Goal: Information Seeking & Learning: Learn about a topic

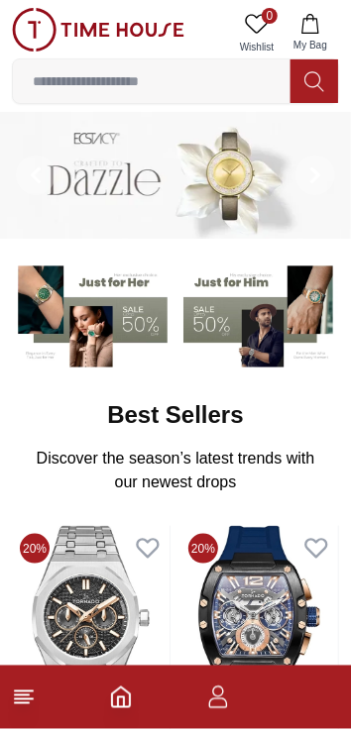
click at [221, 704] on icon "button" at bounding box center [218, 697] width 24 height 24
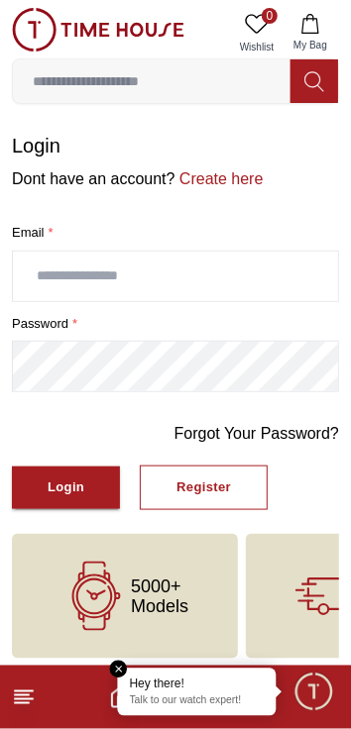
click at [193, 273] on input "text" at bounding box center [175, 277] width 325 height 50
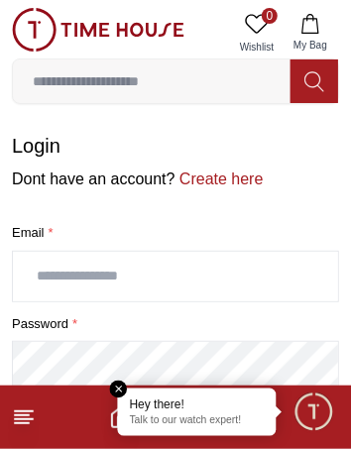
type input "**********"
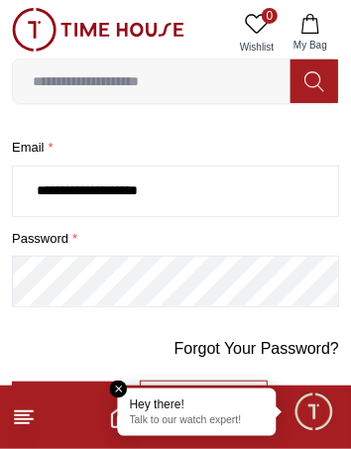
click at [122, 388] on em "Close tooltip" at bounding box center [119, 389] width 18 height 18
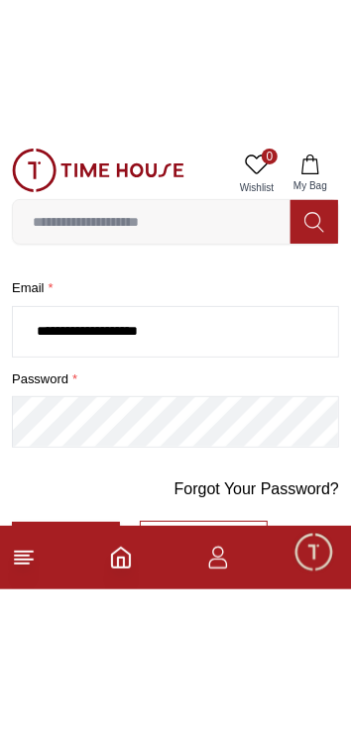
scroll to position [7, 0]
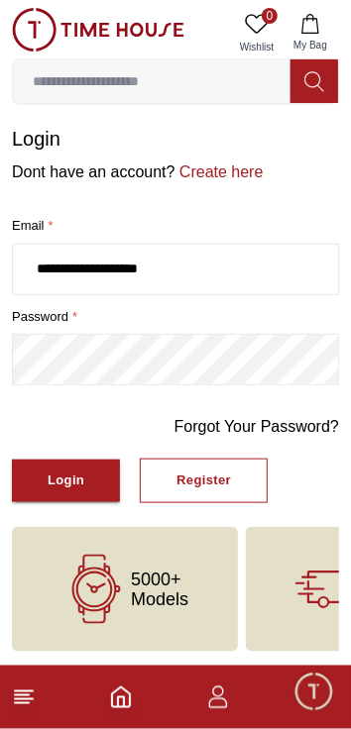
click at [93, 478] on button "Login" at bounding box center [66, 480] width 108 height 43
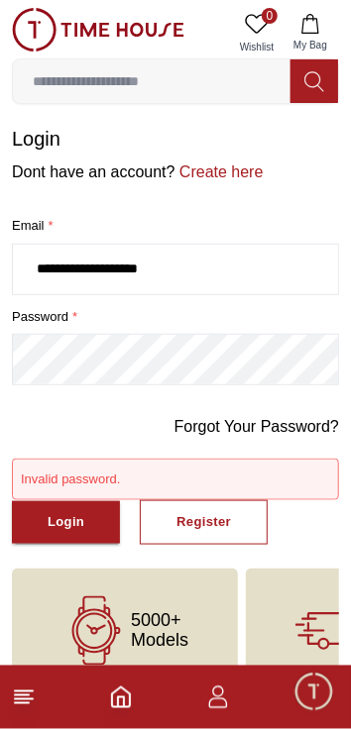
click at [279, 424] on link "Forgot Your Password?" at bounding box center [256, 427] width 164 height 24
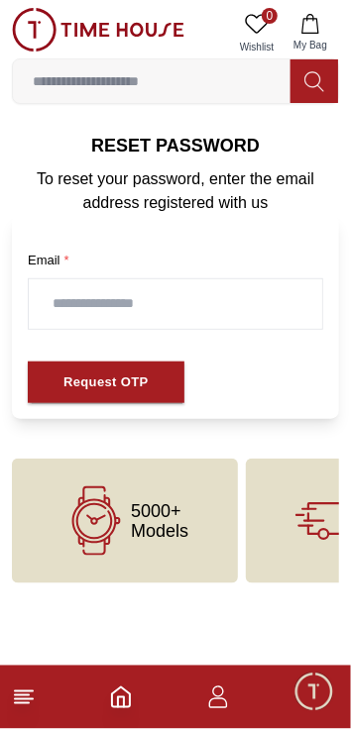
click at [240, 301] on input "text" at bounding box center [175, 304] width 293 height 50
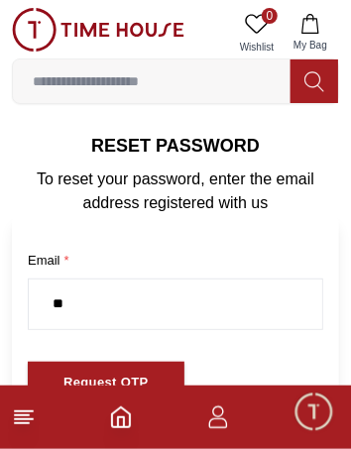
type input "*"
type input "**********"
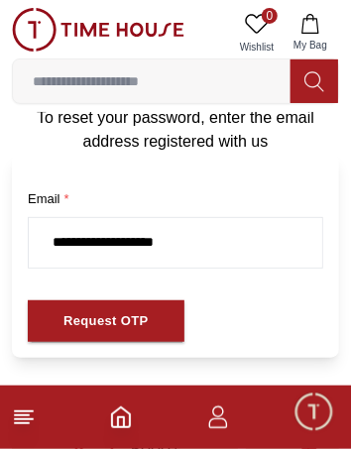
scroll to position [83, 0]
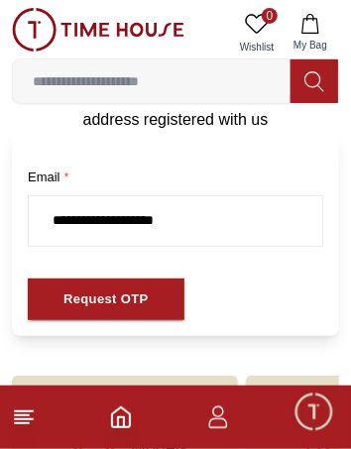
click at [119, 299] on div "Request OTP" at bounding box center [105, 299] width 85 height 23
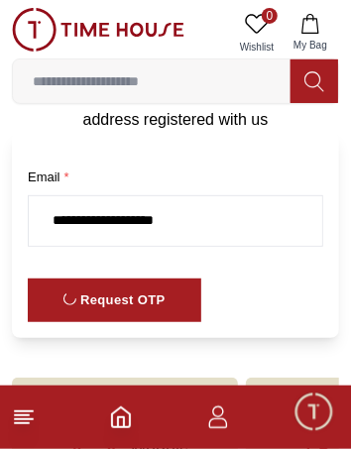
scroll to position [0, 0]
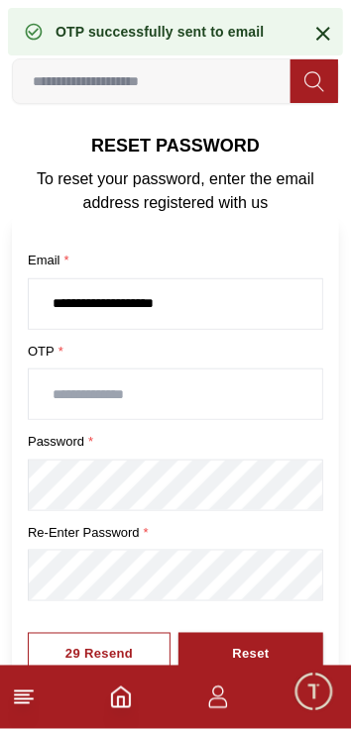
click at [231, 393] on input "text" at bounding box center [175, 394] width 293 height 50
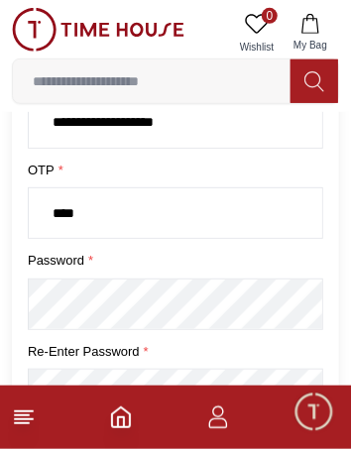
scroll to position [179, 0]
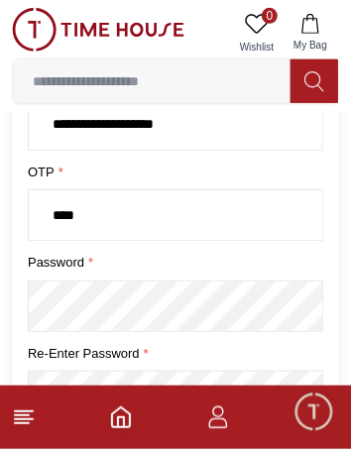
type input "****"
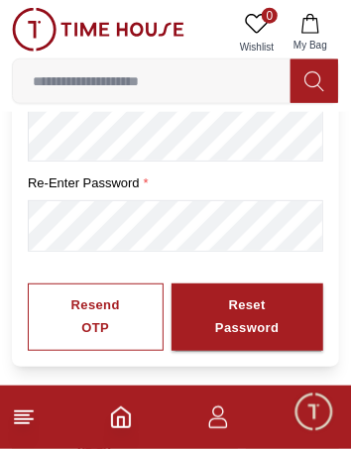
scroll to position [351, 0]
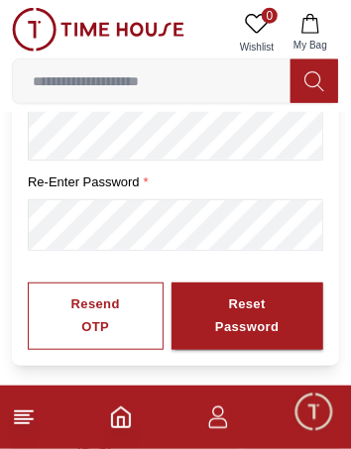
click at [274, 305] on div "Reset Password" at bounding box center [247, 316] width 81 height 46
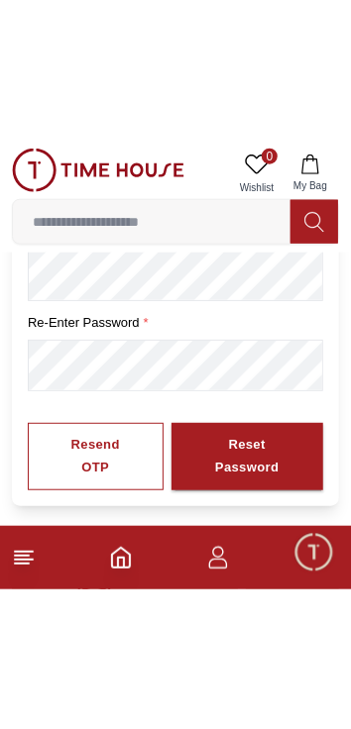
scroll to position [228, 0]
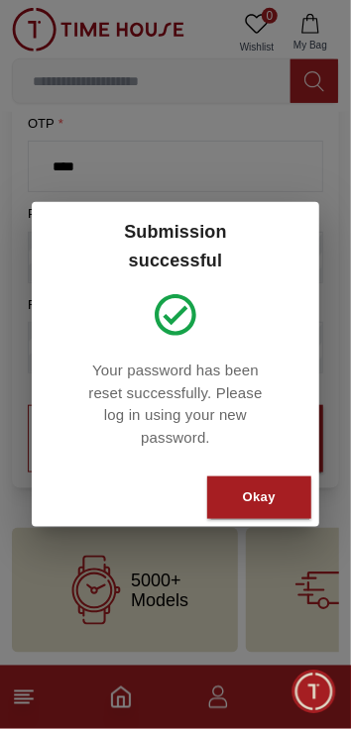
click at [277, 488] on button "Okay" at bounding box center [259, 497] width 104 height 43
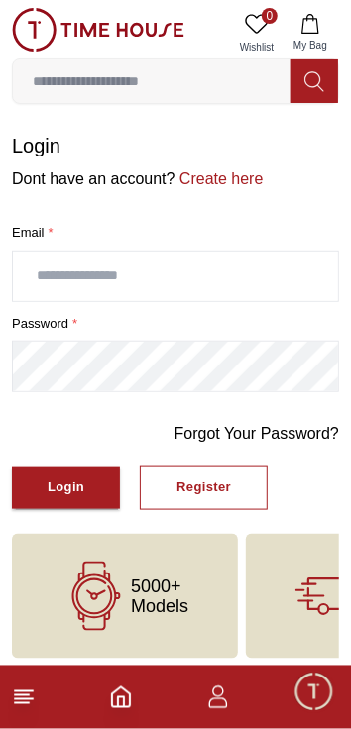
click at [232, 271] on input "text" at bounding box center [175, 277] width 325 height 50
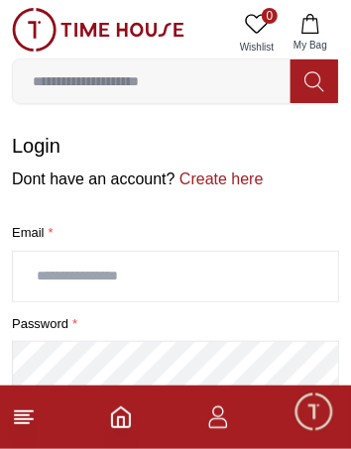
type input "**********"
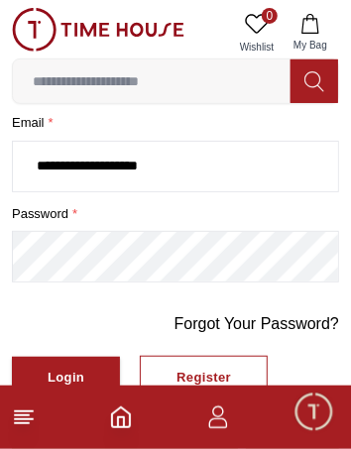
click at [76, 376] on div "Login" at bounding box center [66, 377] width 37 height 23
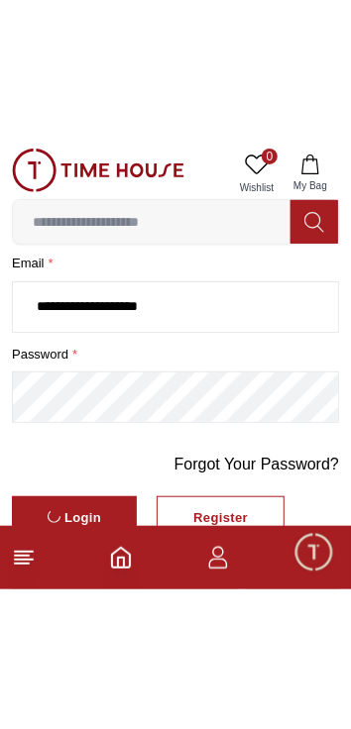
scroll to position [7, 0]
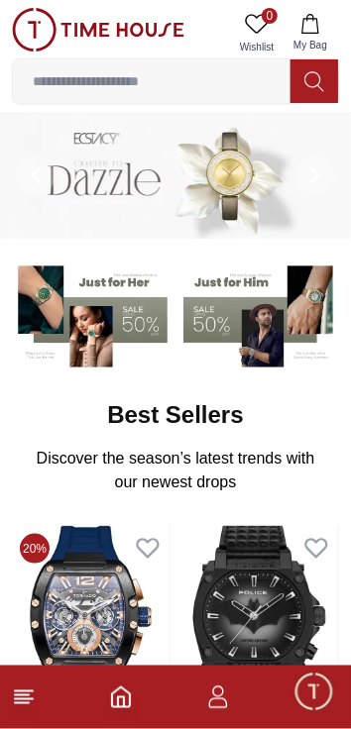
click at [30, 700] on icon at bounding box center [24, 697] width 24 height 24
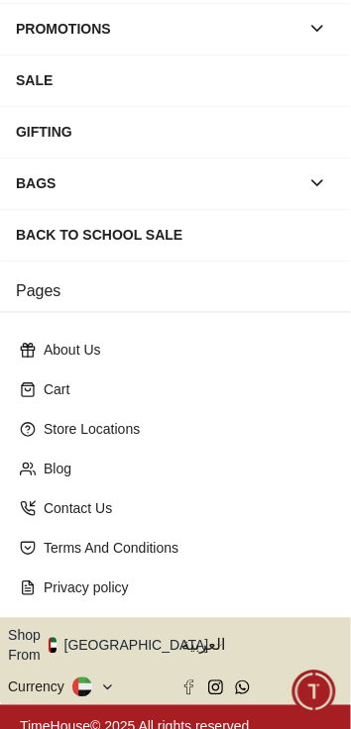
scroll to position [332, 0]
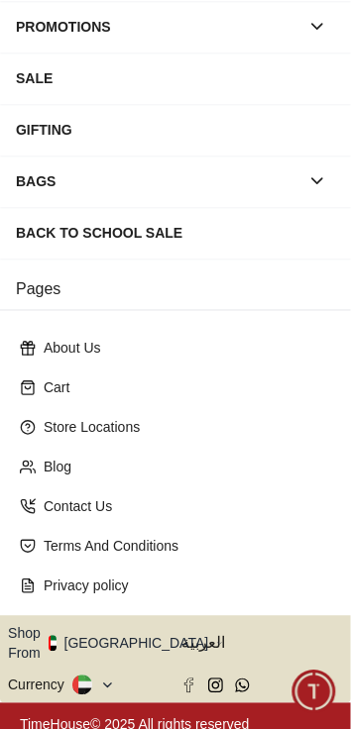
click at [312, 196] on button "button" at bounding box center [317, 181] width 36 height 36
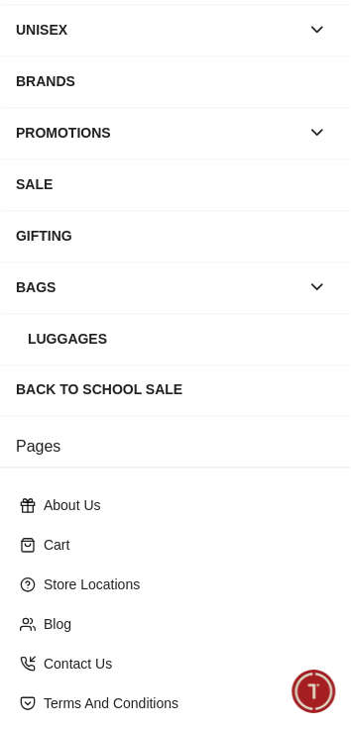
scroll to position [0, 0]
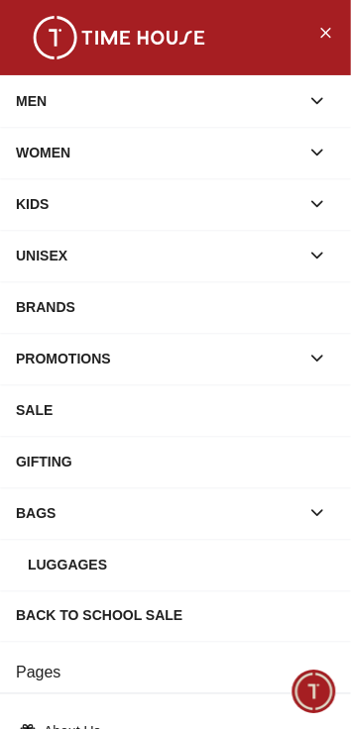
click at [302, 106] on button "button" at bounding box center [317, 101] width 36 height 36
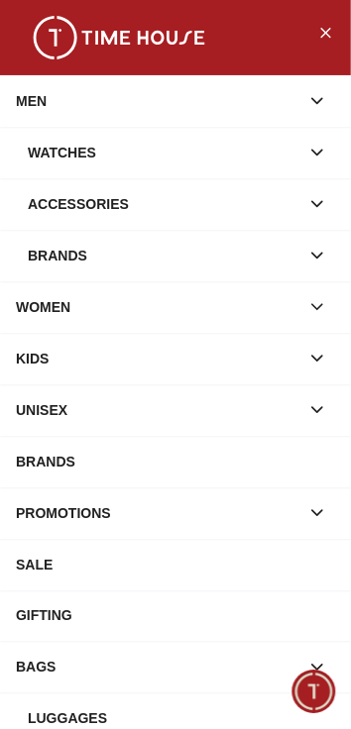
click at [327, 44] on icon "Close Menu" at bounding box center [325, 32] width 16 height 25
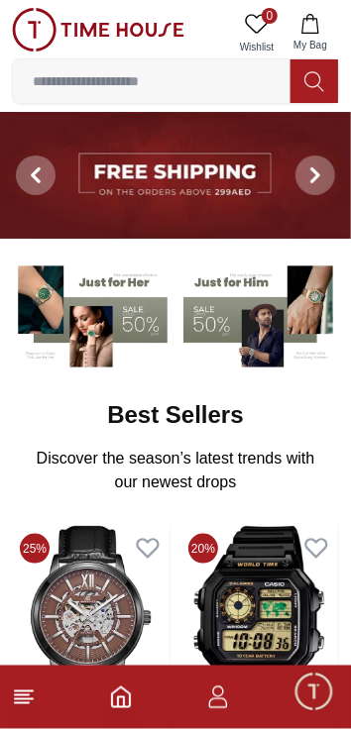
click at [206, 701] on icon "button" at bounding box center [218, 697] width 24 height 24
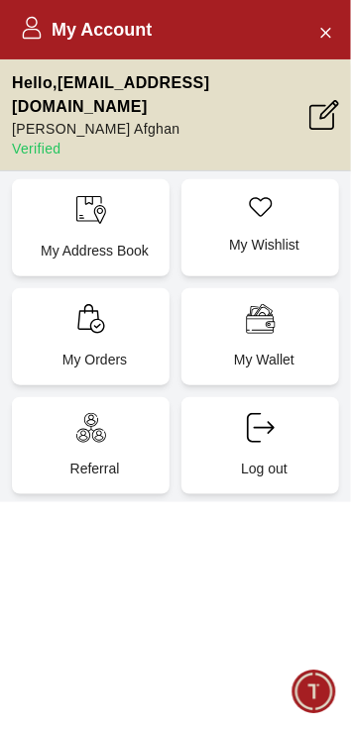
click at [119, 309] on div "My Orders" at bounding box center [90, 336] width 157 height 97
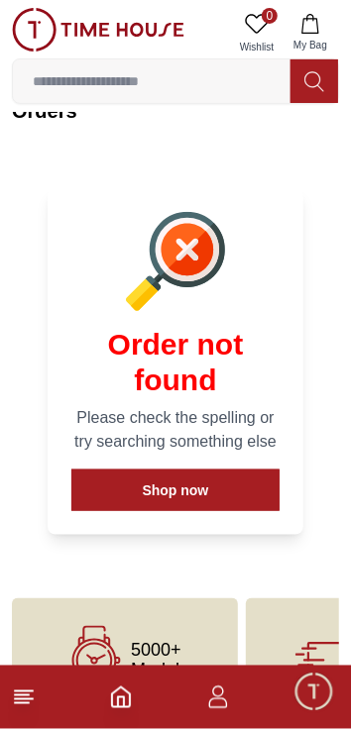
scroll to position [107, 0]
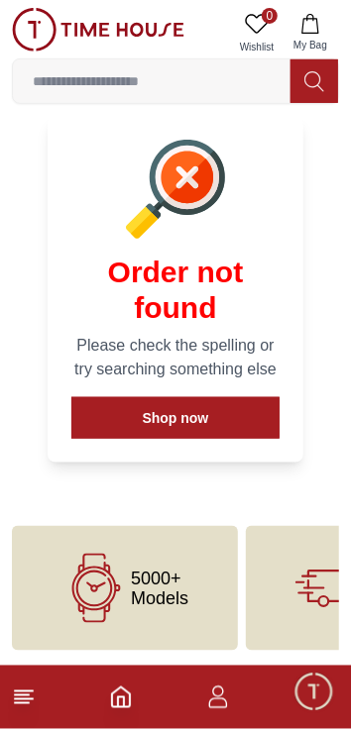
click at [233, 418] on button "Shop now" at bounding box center [175, 418] width 208 height 42
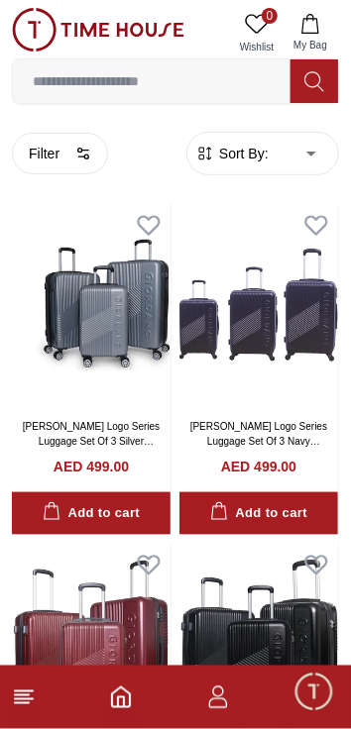
click at [209, 700] on icon "button" at bounding box center [218, 697] width 24 height 24
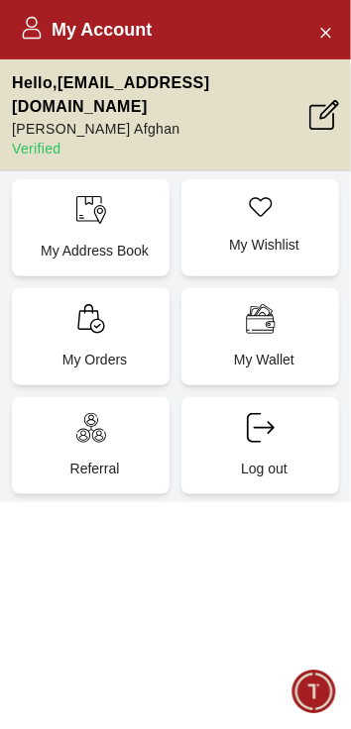
click at [275, 235] on p "My Wishlist" at bounding box center [264, 245] width 134 height 20
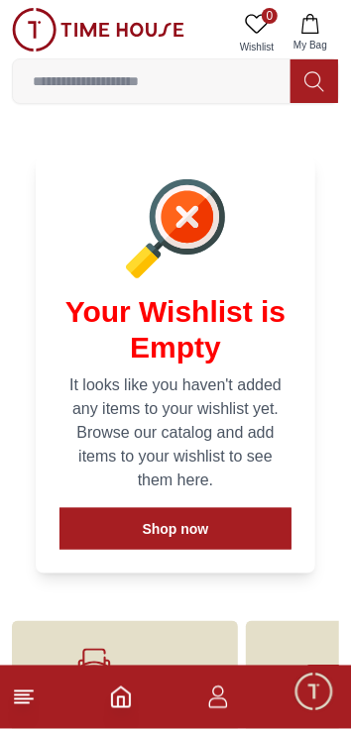
click at [216, 691] on icon "button" at bounding box center [218, 697] width 24 height 24
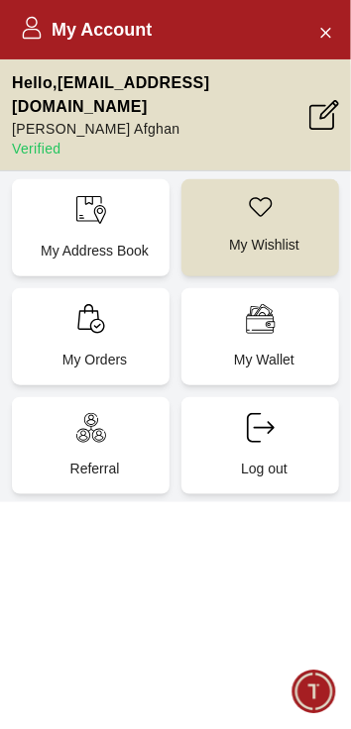
click at [111, 407] on div "Referral" at bounding box center [90, 445] width 157 height 97
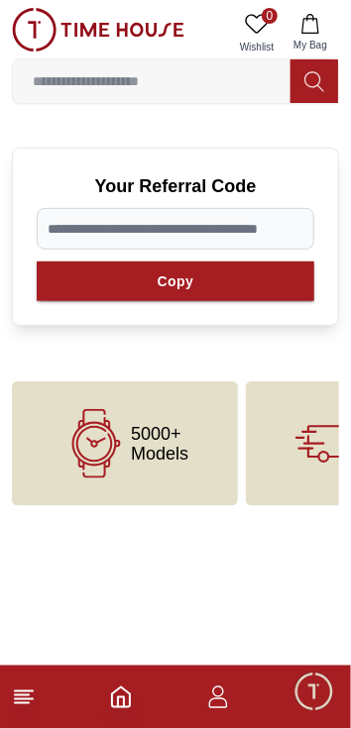
click at [218, 703] on icon "button" at bounding box center [218, 697] width 24 height 24
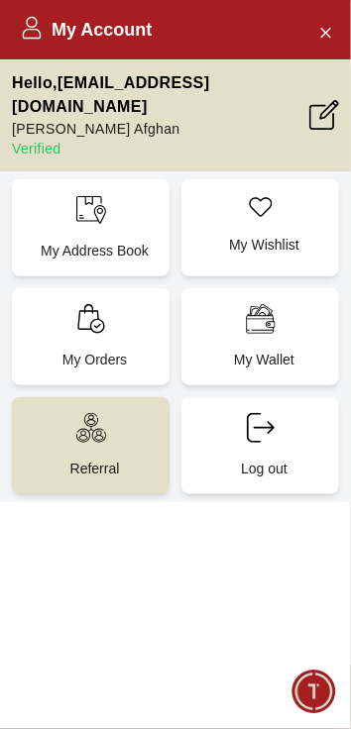
click at [125, 200] on div "My Address Book" at bounding box center [90, 227] width 157 height 97
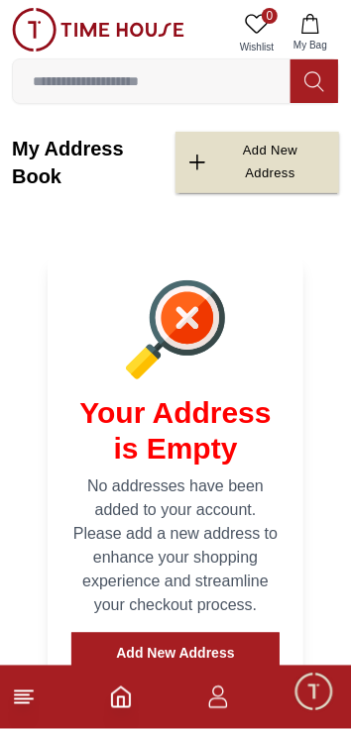
click at [247, 716] on footer at bounding box center [175, 696] width 351 height 63
click at [216, 697] on icon "button" at bounding box center [217, 691] width 11 height 11
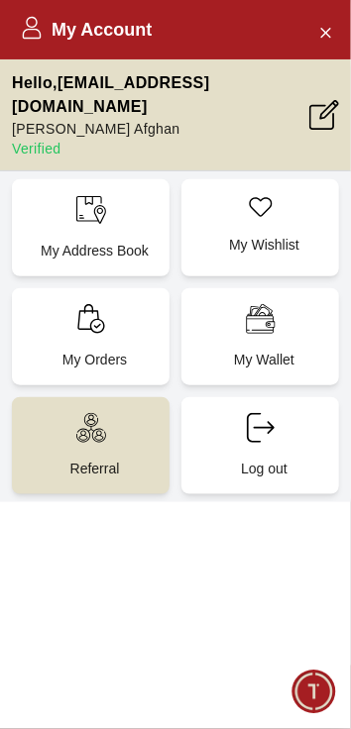
click at [330, 21] on icon "Close Account" at bounding box center [325, 32] width 16 height 25
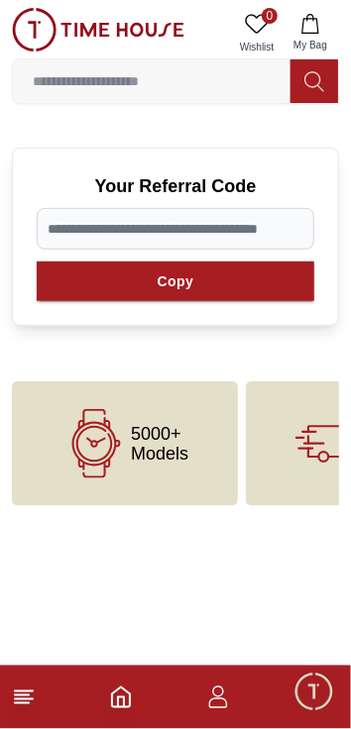
click at [226, 86] on input at bounding box center [151, 81] width 277 height 40
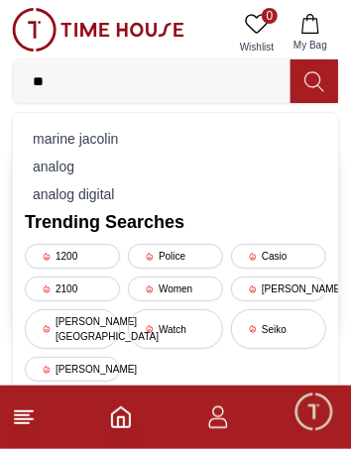
type input "*"
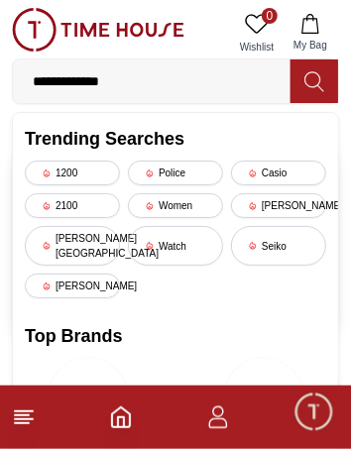
type input "**********"
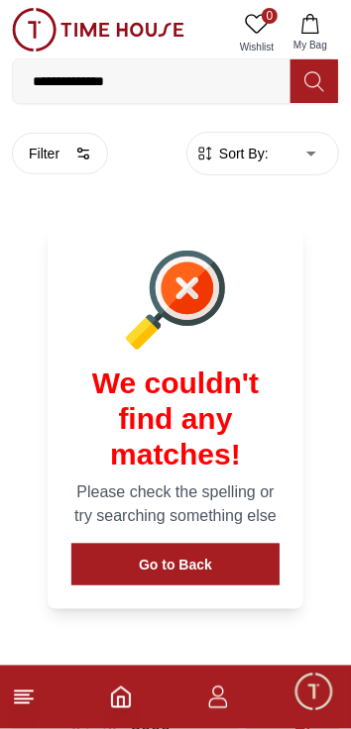
click at [192, 86] on input "**********" at bounding box center [151, 81] width 277 height 40
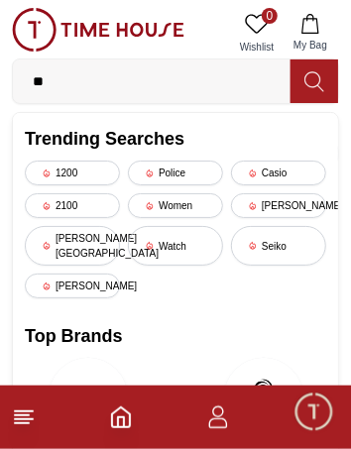
type input "*"
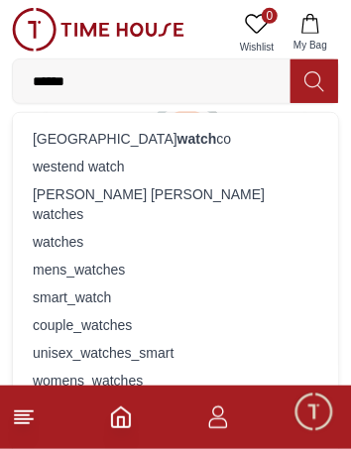
scroll to position [152, 0]
type input "*****"
click at [181, 255] on div "mens_watches" at bounding box center [175, 269] width 301 height 28
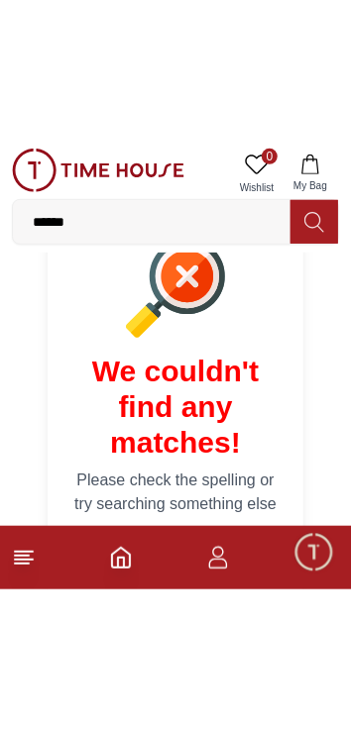
scroll to position [147, 0]
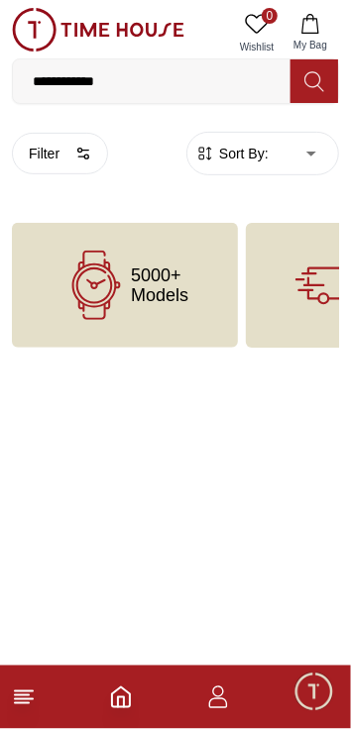
click at [154, 295] on span "5000+ Models" at bounding box center [159, 285] width 57 height 40
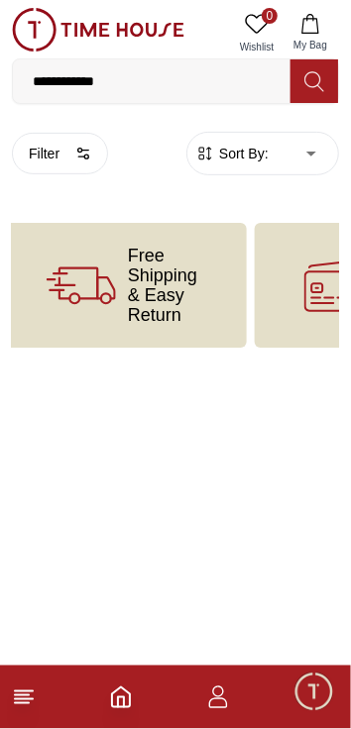
scroll to position [0, 250]
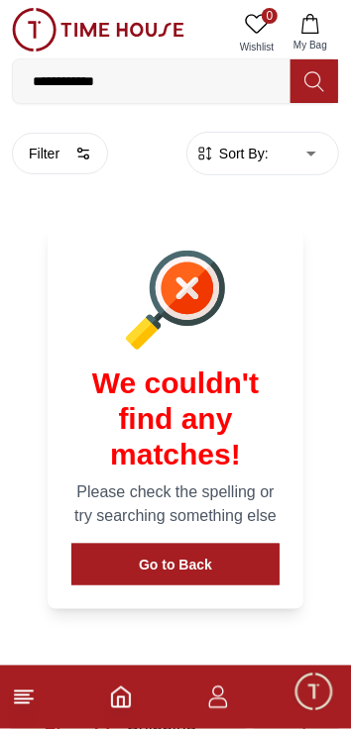
click at [240, 564] on button "Go to Back" at bounding box center [175, 565] width 208 height 42
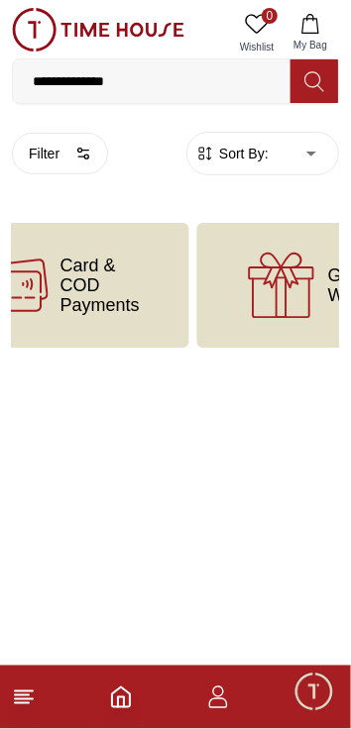
scroll to position [0, 689]
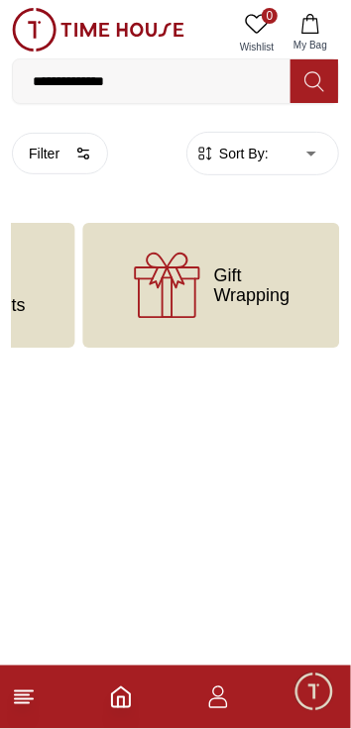
click at [22, 703] on line at bounding box center [22, 703] width 14 height 0
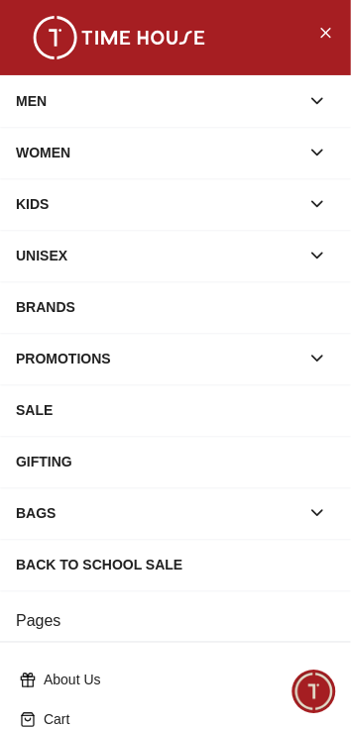
click at [19, 702] on div "Cart" at bounding box center [175, 720] width 327 height 36
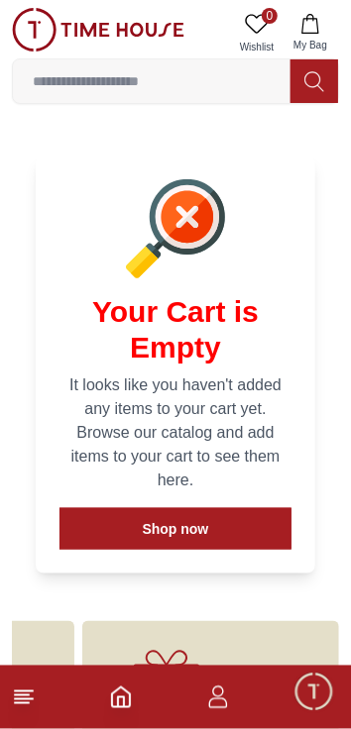
click at [46, 711] on footer at bounding box center [175, 696] width 351 height 63
click at [32, 704] on icon at bounding box center [24, 697] width 24 height 24
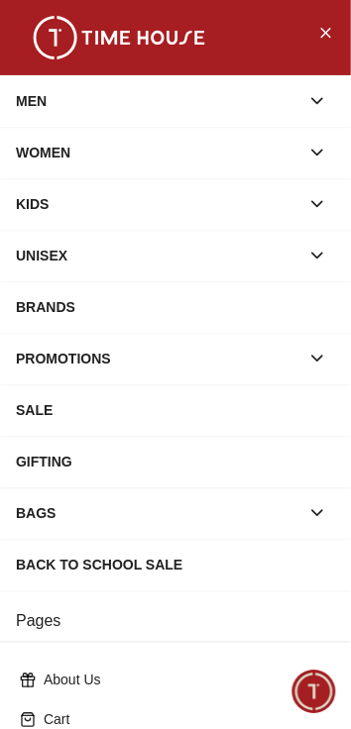
click at [303, 103] on button "button" at bounding box center [317, 101] width 36 height 36
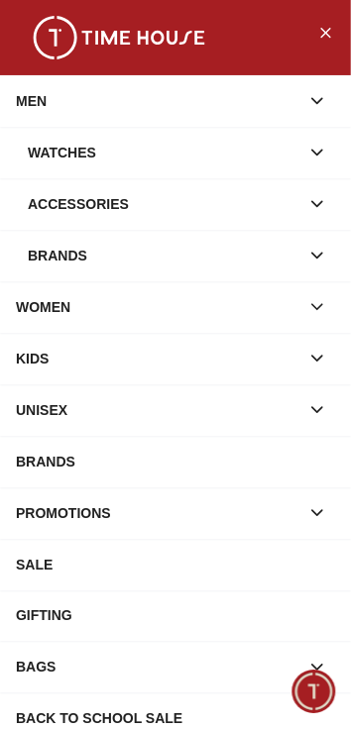
click at [238, 203] on div "Accessories" at bounding box center [163, 204] width 271 height 36
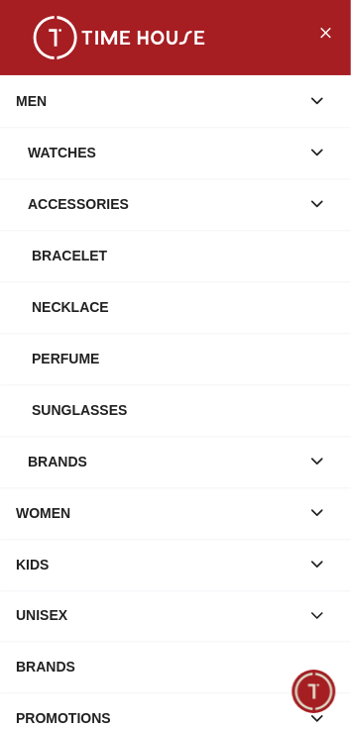
click at [177, 455] on div "Brands" at bounding box center [163, 462] width 271 height 36
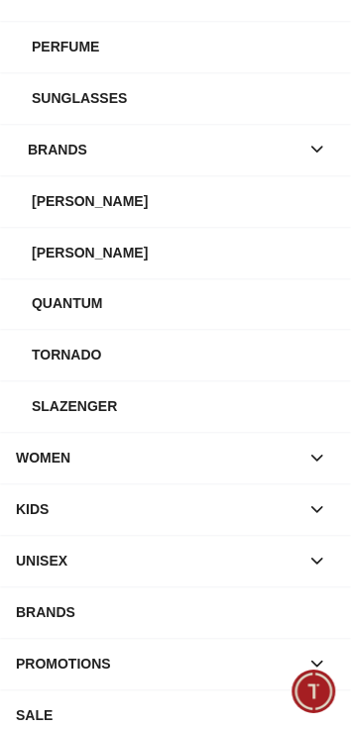
scroll to position [312, 0]
click at [253, 458] on div "WOMEN" at bounding box center [157, 459] width 283 height 36
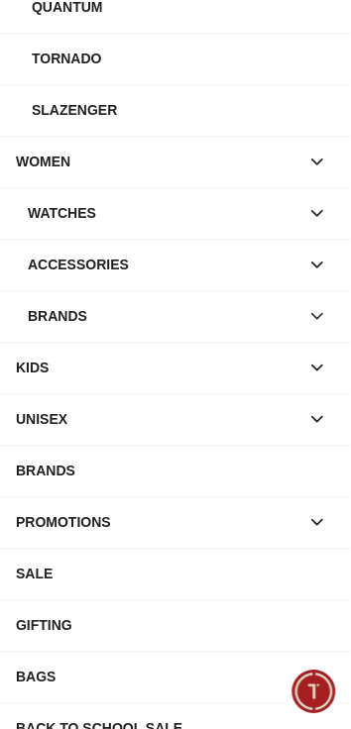
scroll to position [610, 0]
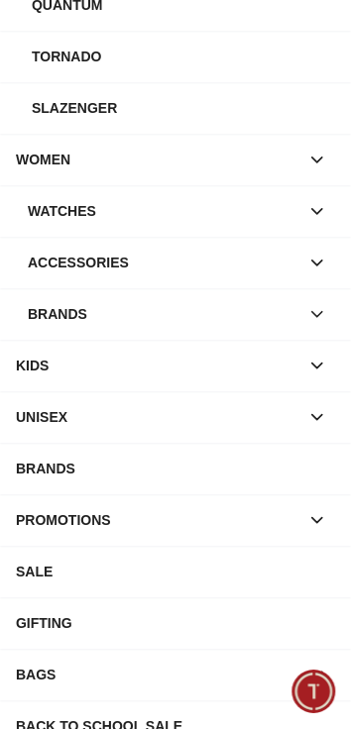
click at [317, 309] on icon "button" at bounding box center [317, 315] width 20 height 20
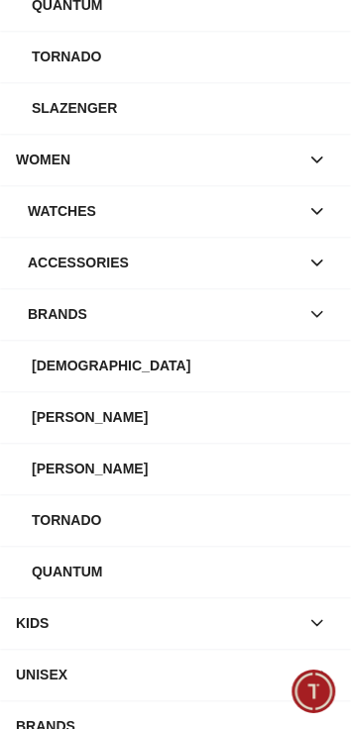
click at [223, 523] on div "Tornado" at bounding box center [183, 521] width 303 height 36
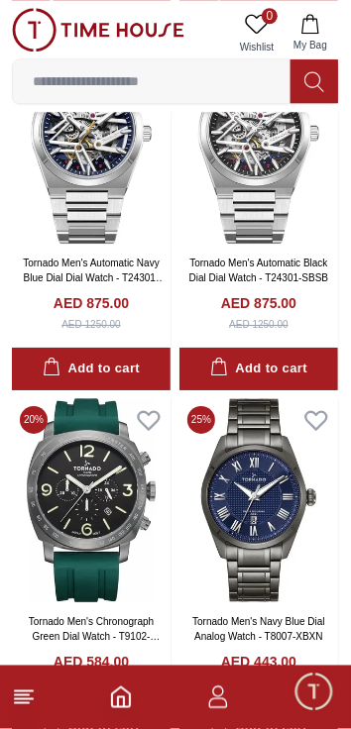
scroll to position [6589, 0]
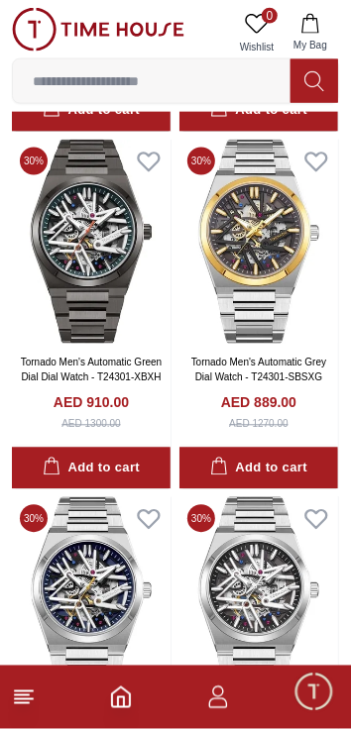
click at [152, 84] on input at bounding box center [151, 81] width 277 height 40
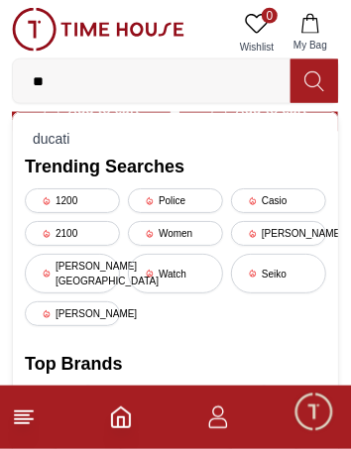
type input "*"
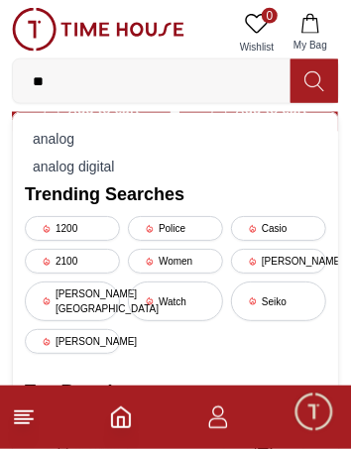
type input "*"
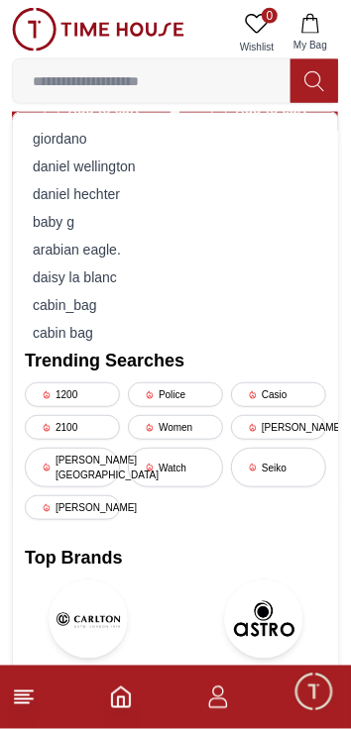
click at [24, 691] on line at bounding box center [24, 691] width 18 height 0
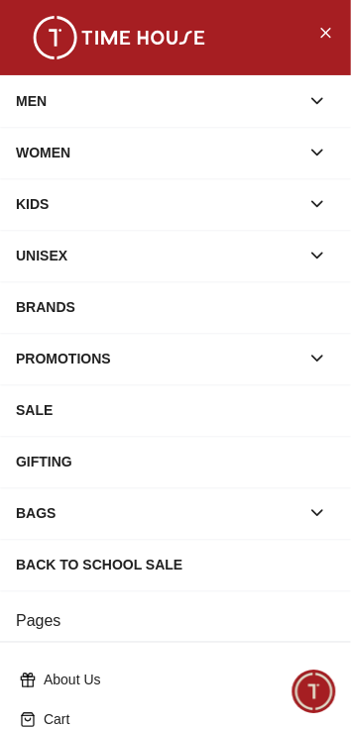
click at [19, 690] on div "About Us" at bounding box center [175, 680] width 327 height 36
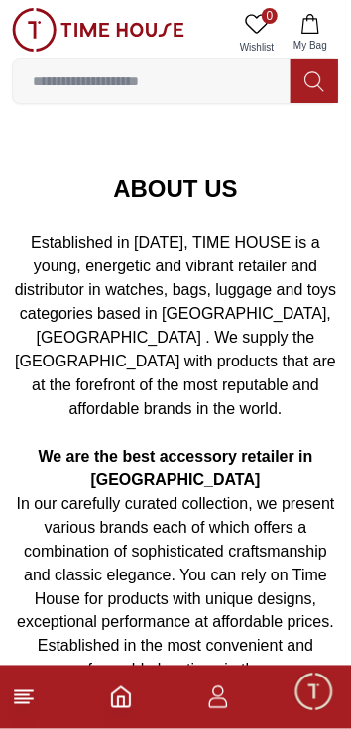
click at [26, 703] on line at bounding box center [22, 703] width 14 height 0
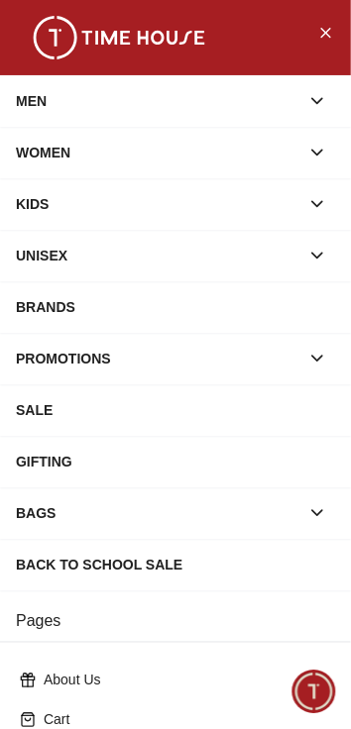
click at [236, 104] on div "MEN" at bounding box center [157, 101] width 283 height 36
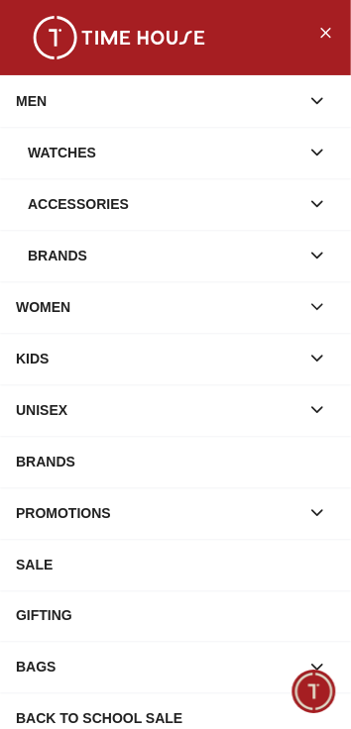
click at [232, 164] on div "Watches" at bounding box center [163, 153] width 271 height 36
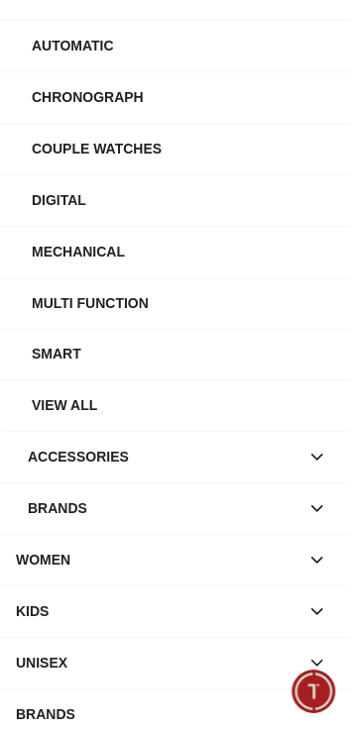
scroll to position [269, 0]
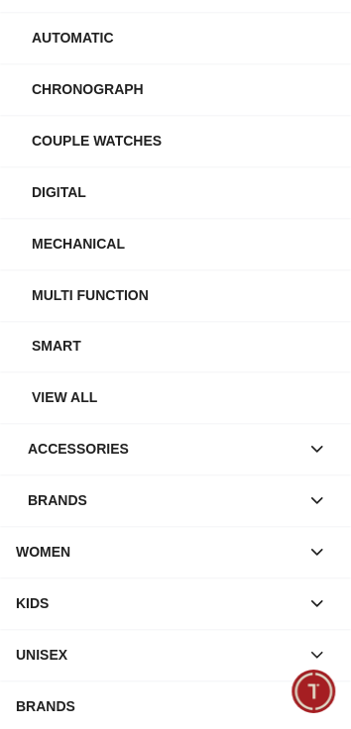
click at [225, 410] on div "View All" at bounding box center [183, 398] width 303 height 36
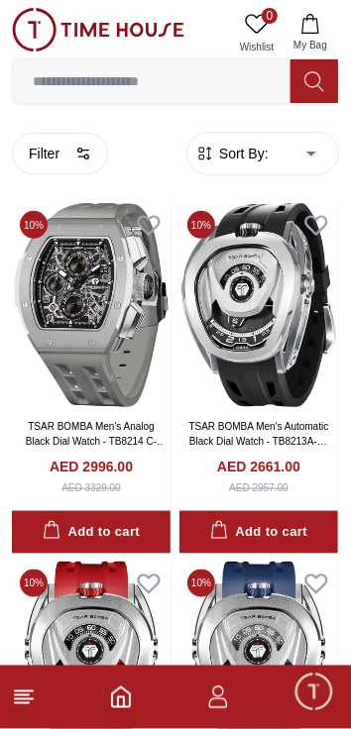
click at [212, 84] on input at bounding box center [151, 81] width 277 height 40
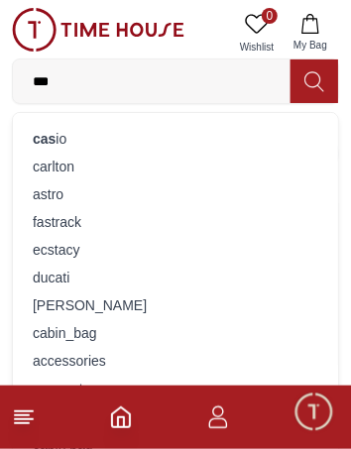
type input "***"
click at [175, 146] on div "cas io" at bounding box center [175, 139] width 301 height 28
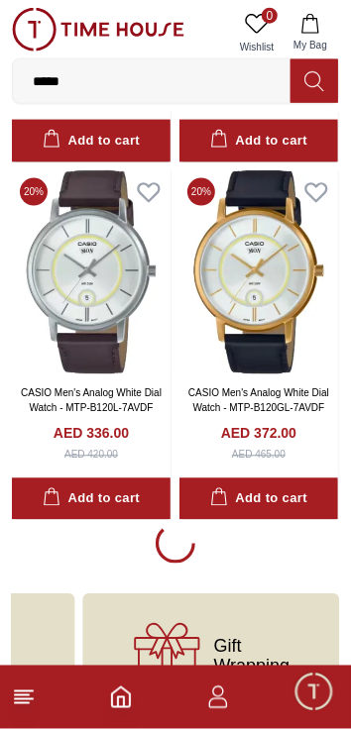
scroll to position [17665, 0]
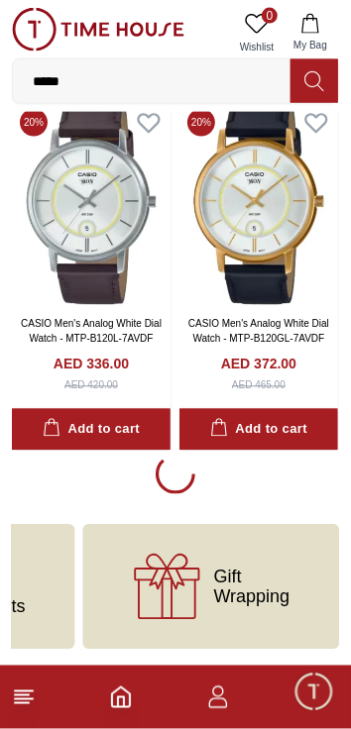
scroll to position [17665, 0]
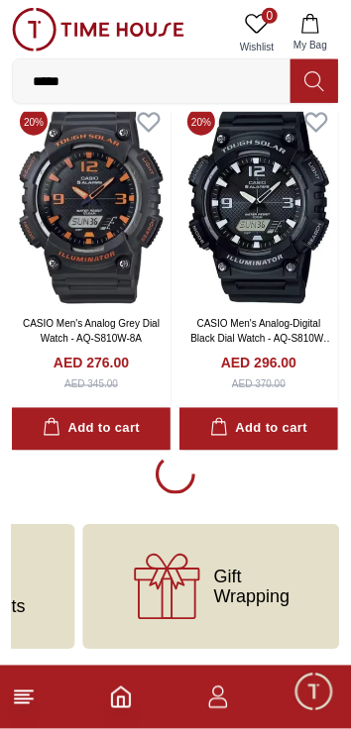
scroll to position [24834, 0]
click at [109, 704] on icon "Home" at bounding box center [121, 697] width 24 height 24
click at [111, 703] on icon "Home" at bounding box center [121, 697] width 24 height 24
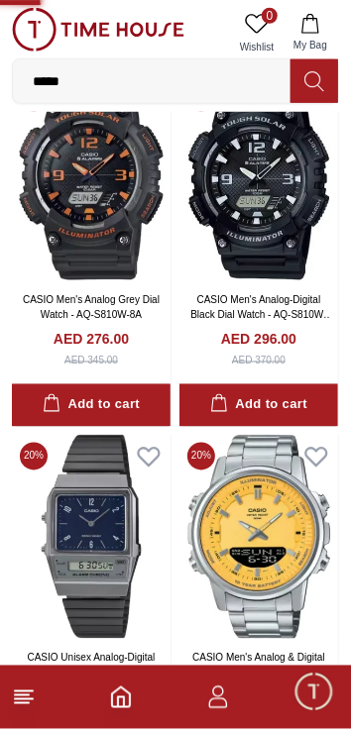
click at [128, 708] on icon "Home" at bounding box center [121, 697] width 24 height 24
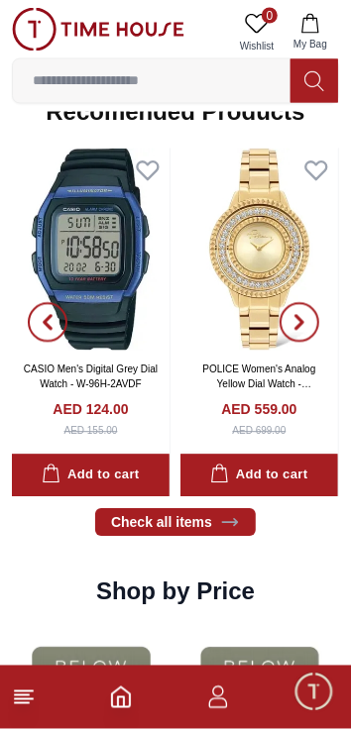
scroll to position [1802, 0]
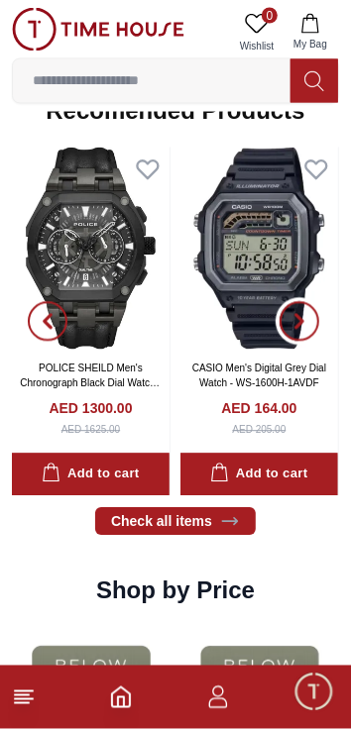
click at [309, 310] on span "button" at bounding box center [299, 322] width 40 height 40
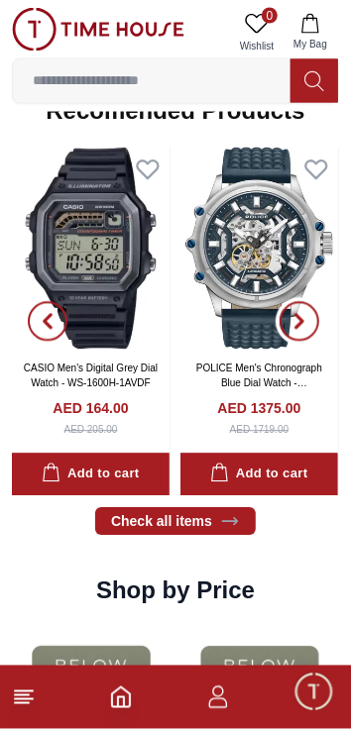
click at [307, 317] on span "button" at bounding box center [299, 322] width 40 height 40
click at [306, 318] on icon "button" at bounding box center [299, 322] width 16 height 16
click at [310, 318] on span "button" at bounding box center [299, 322] width 40 height 40
click at [313, 314] on span "button" at bounding box center [299, 322] width 40 height 40
click at [314, 314] on span "button" at bounding box center [299, 322] width 40 height 40
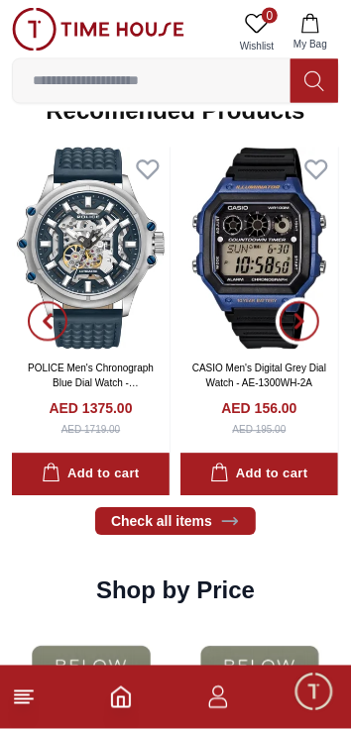
click at [315, 312] on span "button" at bounding box center [299, 322] width 40 height 40
click at [300, 315] on icon "button" at bounding box center [299, 322] width 16 height 16
click at [308, 315] on span "button" at bounding box center [299, 322] width 40 height 40
click at [313, 312] on span "button" at bounding box center [299, 322] width 40 height 40
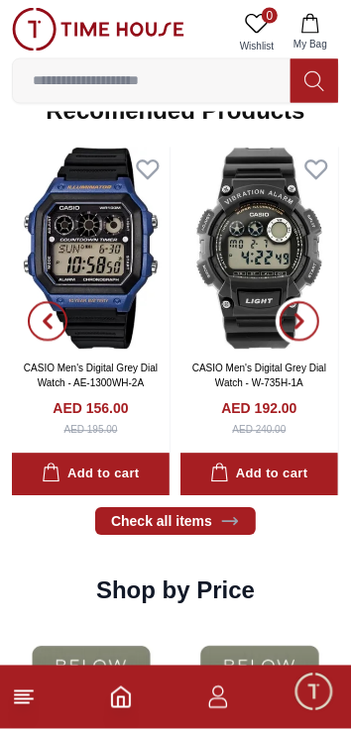
click at [311, 313] on span "button" at bounding box center [299, 322] width 40 height 40
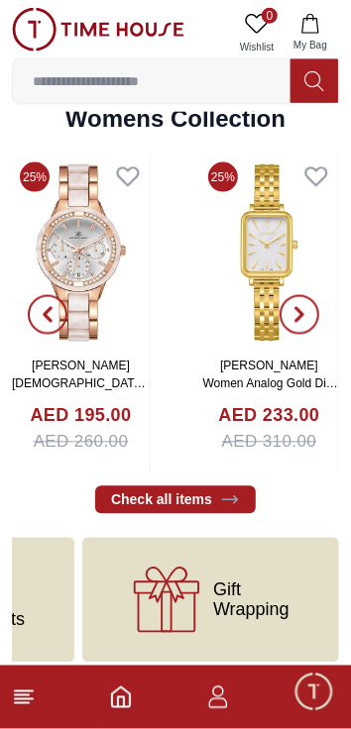
scroll to position [4095, 0]
